Goal: Check status: Check status

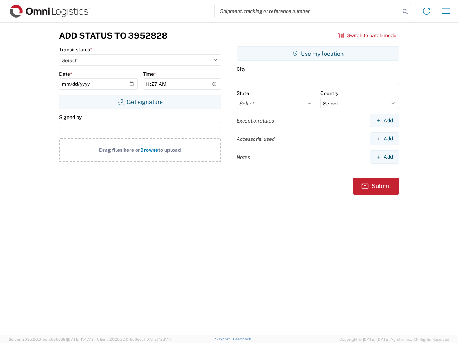
click at [307, 11] on input "search" at bounding box center [307, 11] width 185 height 14
click at [405, 11] on icon at bounding box center [405, 11] width 10 height 10
click at [426, 11] on icon at bounding box center [425, 10] width 11 height 11
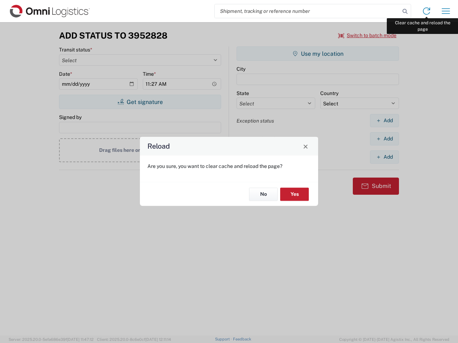
click at [445, 11] on div "Reload Are you sure, you want to clear cache and reload the page? No Yes" at bounding box center [229, 171] width 458 height 343
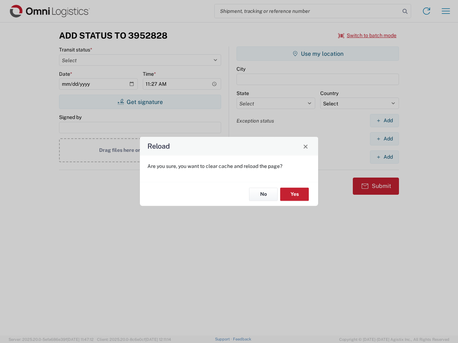
click at [367, 35] on div "Reload Are you sure, you want to clear cache and reload the page? No Yes" at bounding box center [229, 171] width 458 height 343
click at [140, 102] on div "Reload Are you sure, you want to clear cache and reload the page? No Yes" at bounding box center [229, 171] width 458 height 343
click at [317, 54] on div "Reload Are you sure, you want to clear cache and reload the page? No Yes" at bounding box center [229, 171] width 458 height 343
click at [384, 120] on div "Reload Are you sure, you want to clear cache and reload the page? No Yes" at bounding box center [229, 171] width 458 height 343
click at [384, 139] on div "Reload Are you sure, you want to clear cache and reload the page? No Yes" at bounding box center [229, 171] width 458 height 343
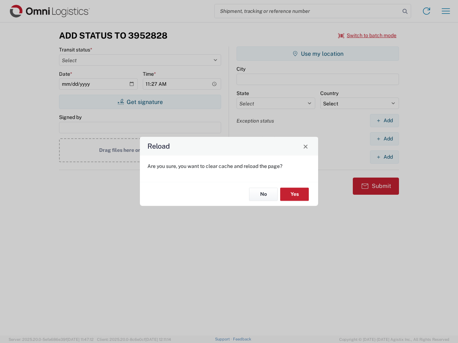
click at [384, 157] on div "Reload Are you sure, you want to clear cache and reload the page? No Yes" at bounding box center [229, 171] width 458 height 343
